Goal: Task Accomplishment & Management: Manage account settings

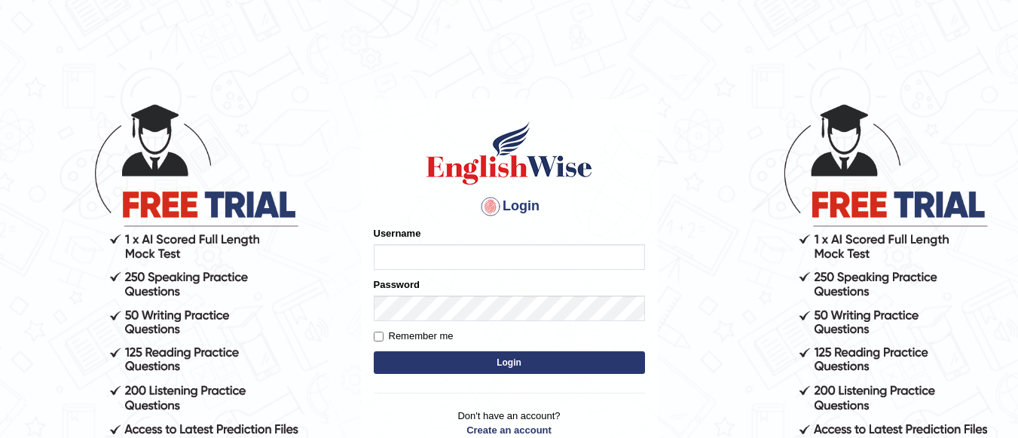
type input "Renu8"
click at [382, 332] on input "Remember me" at bounding box center [379, 337] width 10 height 10
checkbox input "true"
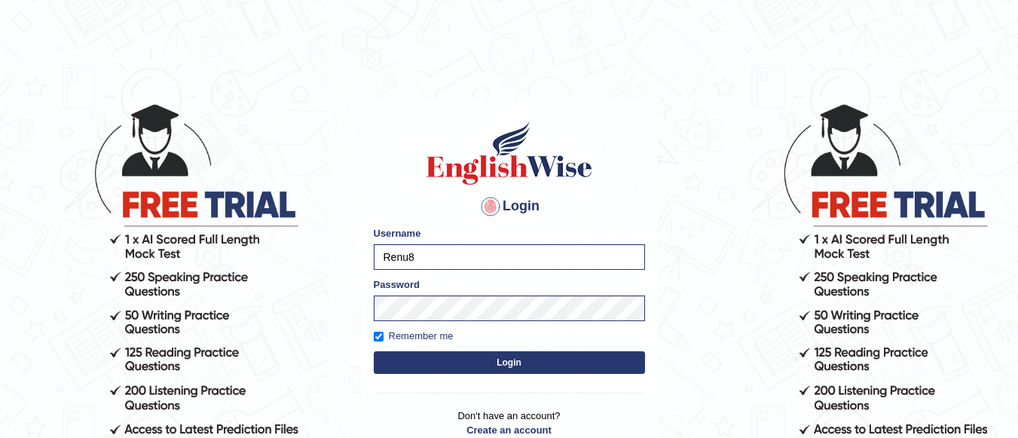
click at [460, 359] on button "Login" at bounding box center [509, 362] width 271 height 23
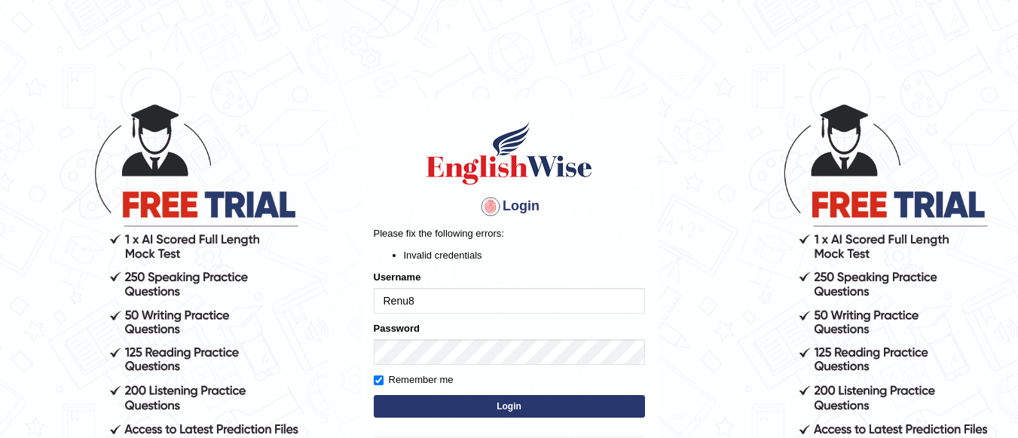
click at [508, 404] on button "Login" at bounding box center [509, 406] width 271 height 23
click at [545, 399] on button "Login" at bounding box center [509, 406] width 271 height 23
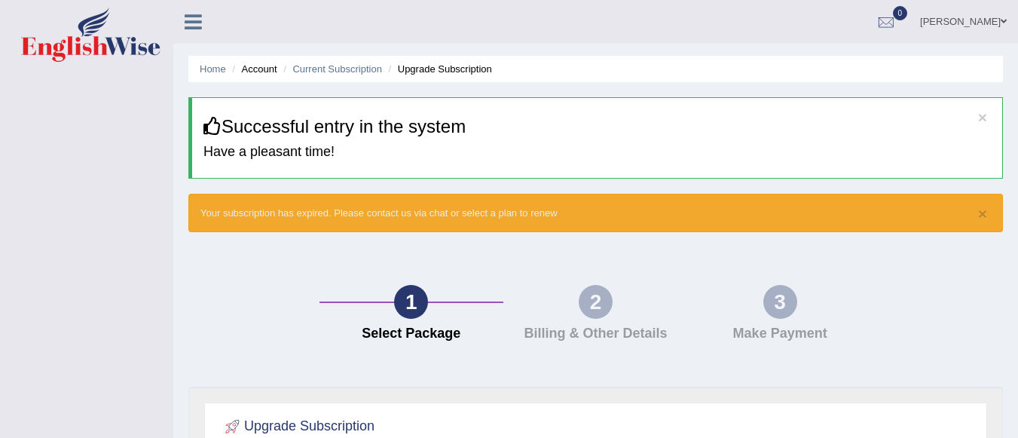
click at [999, 18] on link "Renu" at bounding box center [963, 19] width 109 height 39
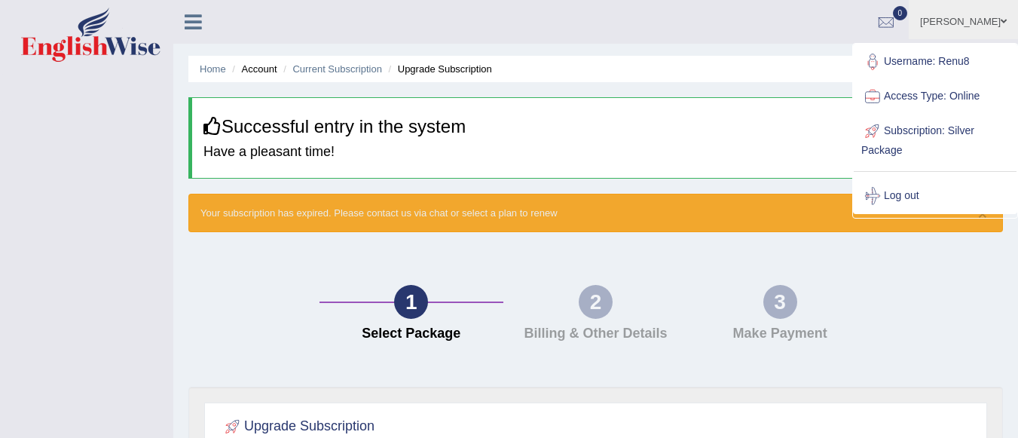
click at [252, 72] on li "Account" at bounding box center [252, 69] width 48 height 14
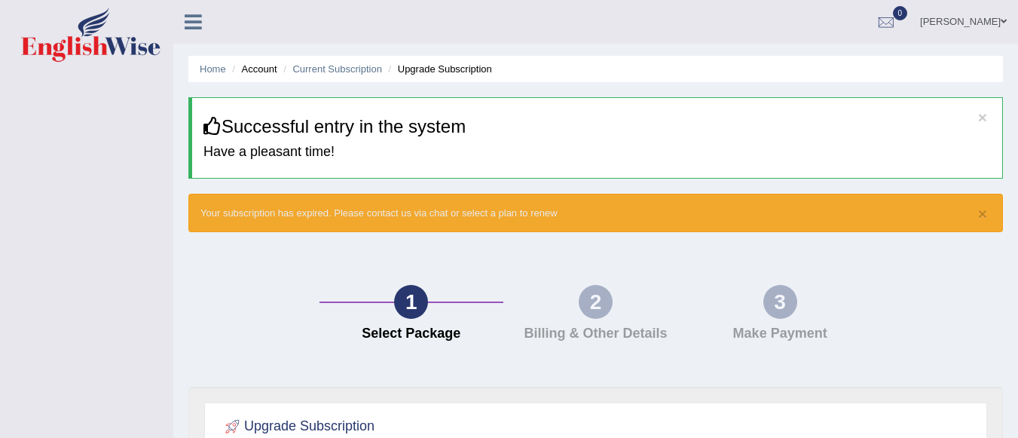
click at [433, 66] on li "Upgrade Subscription" at bounding box center [438, 69] width 107 height 14
click at [261, 72] on li "Account" at bounding box center [252, 69] width 48 height 14
click at [217, 69] on link "Home" at bounding box center [213, 68] width 26 height 11
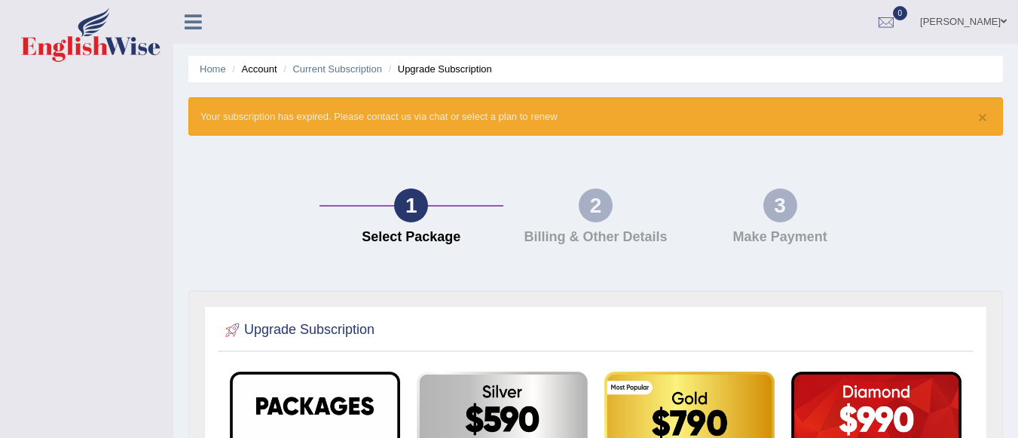
click at [217, 69] on link "Home" at bounding box center [213, 68] width 26 height 11
click at [984, 17] on link "[PERSON_NAME]" at bounding box center [963, 19] width 109 height 39
